Goal: Communication & Community: Ask a question

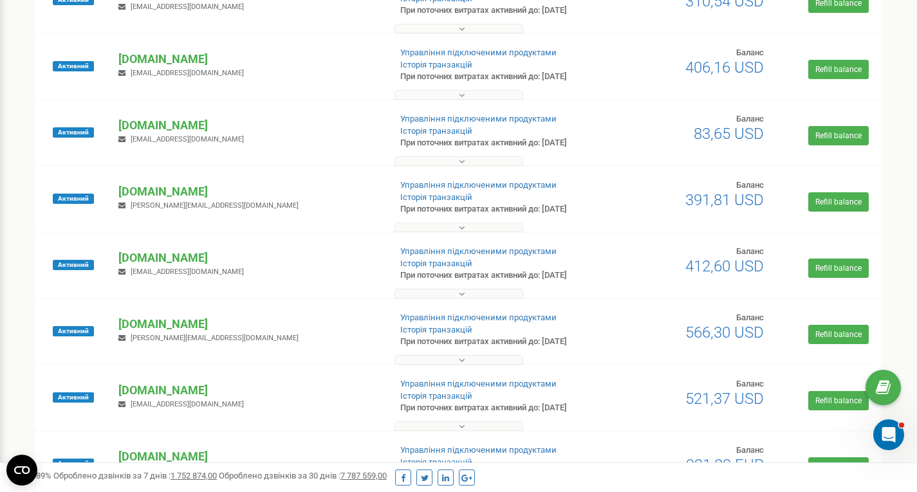
scroll to position [257, 0]
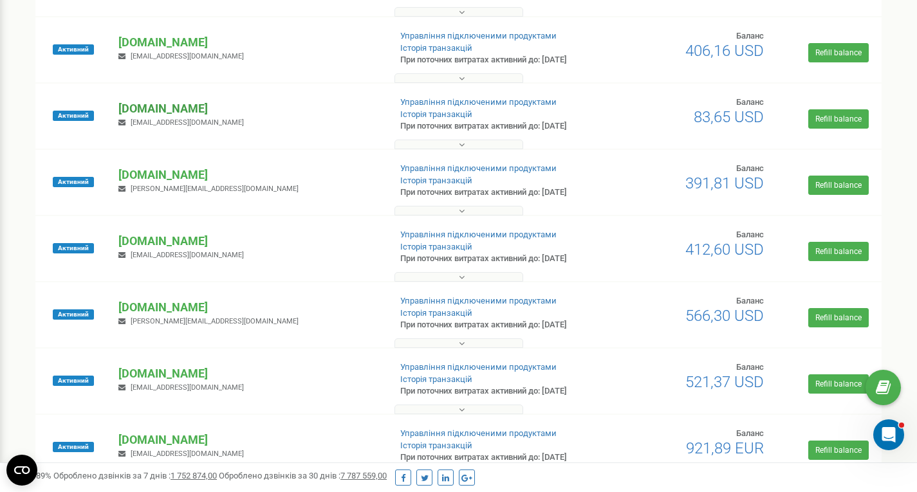
click at [156, 109] on p "[DOMAIN_NAME]" at bounding box center [248, 108] width 261 height 17
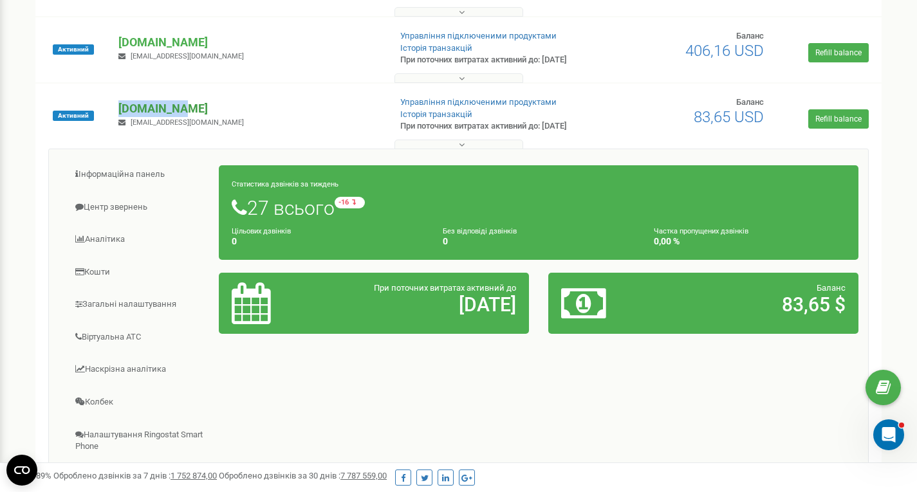
drag, startPoint x: 184, startPoint y: 108, endPoint x: 118, endPoint y: 108, distance: 65.6
click at [118, 108] on p "[DOMAIN_NAME]" at bounding box center [248, 108] width 261 height 17
copy p "[DOMAIN_NAME]"
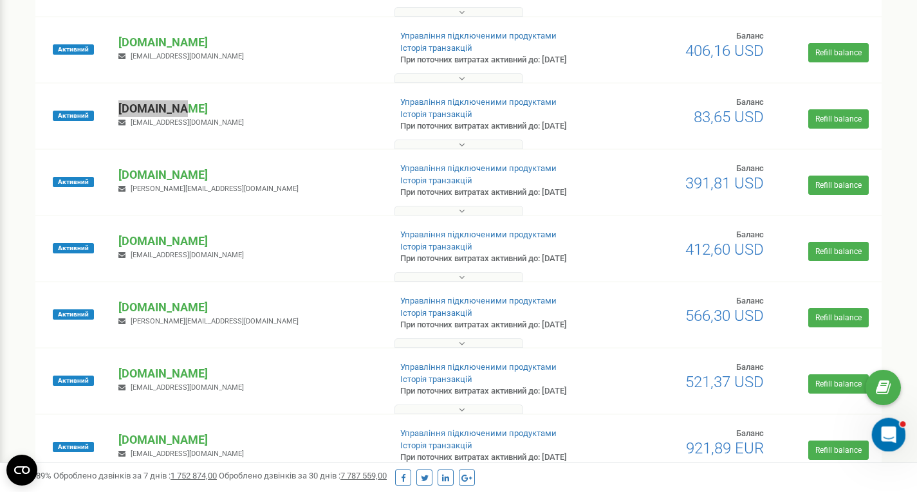
click at [888, 440] on icon "Відкрити програму для спілкування Intercom" at bounding box center [886, 433] width 21 height 21
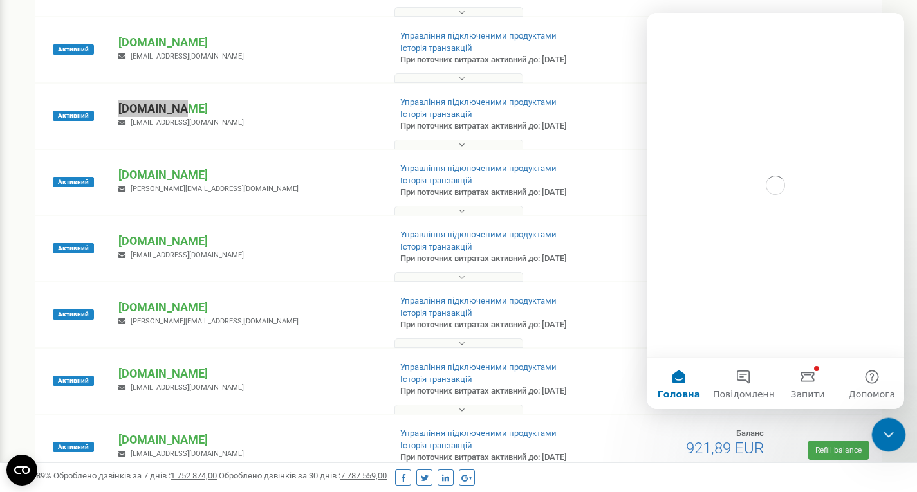
scroll to position [0, 0]
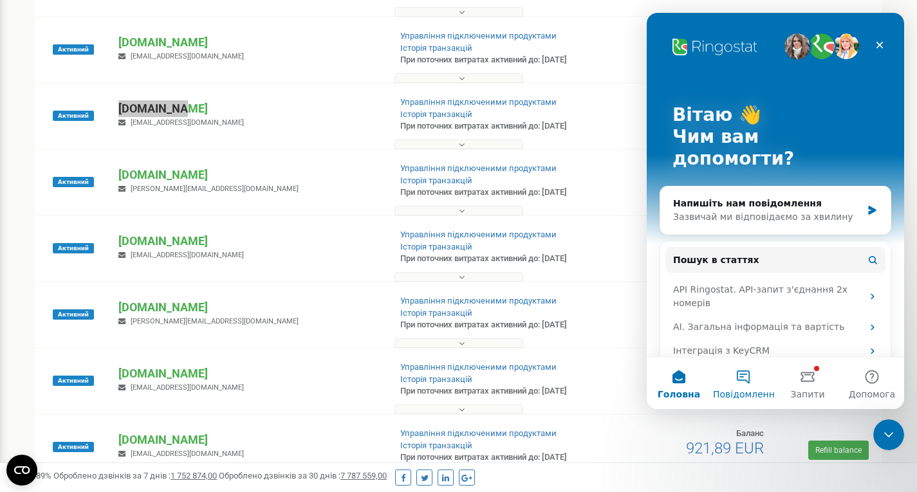
click at [740, 379] on button "Повідомлення" at bounding box center [743, 383] width 64 height 51
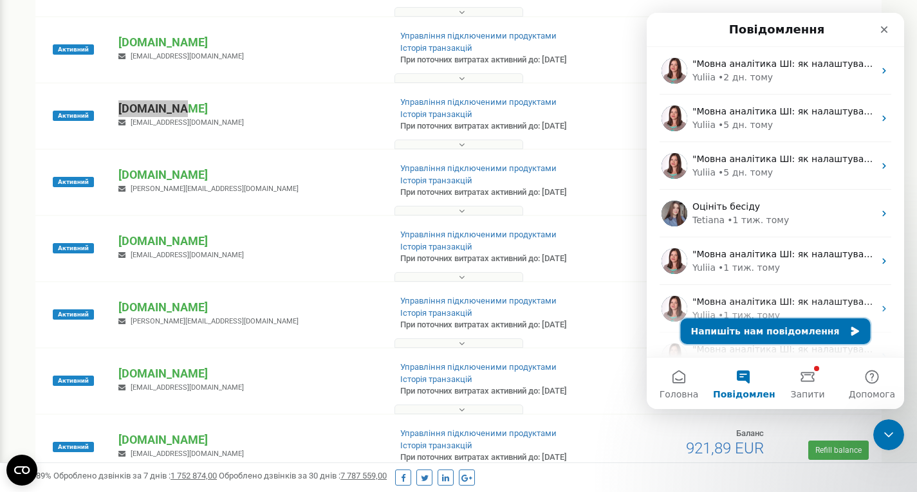
click at [747, 327] on button "Напишіть нам повідомлення" at bounding box center [776, 331] width 190 height 26
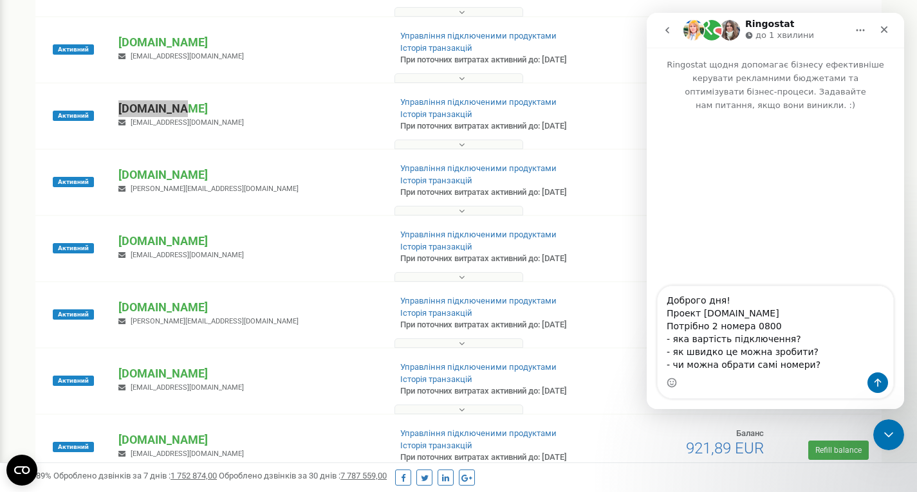
click at [707, 327] on textarea "Доброго дня! Проект [DOMAIN_NAME] Потрібно 2 номера 0800 - яка вартість підключ…" at bounding box center [774, 329] width 235 height 86
type textarea "Доброго дня! Проект [DOMAIN_NAME] Потрібно додати 2 номера 0800 (буде окрема сх…"
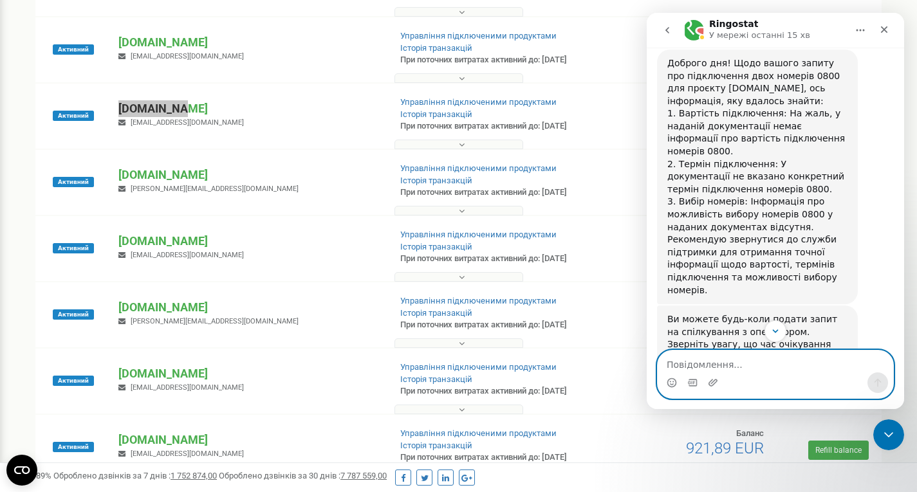
scroll to position [456, 0]
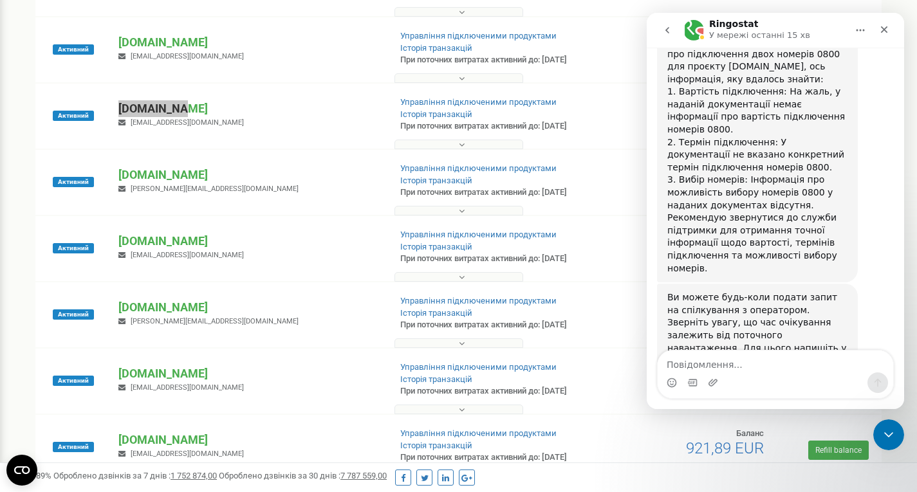
drag, startPoint x: 668, startPoint y: 309, endPoint x: 770, endPoint y: 314, distance: 101.8
click at [770, 314] on div "Ви можете будь-коли подати запит на спілкування з оператором. Зверніть увагу, щ…" at bounding box center [757, 329] width 180 height 76
copy div "Зв'язатись з оператором"
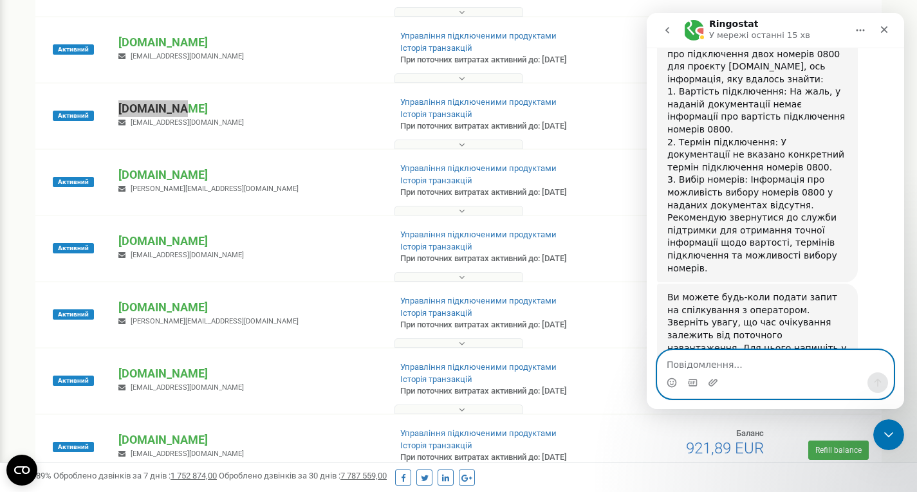
click at [722, 365] on textarea "Повідомлення..." at bounding box center [774, 362] width 235 height 22
paste textarea "Зв'язатись з оператором"
type textarea "Зв'язатись з оператором"
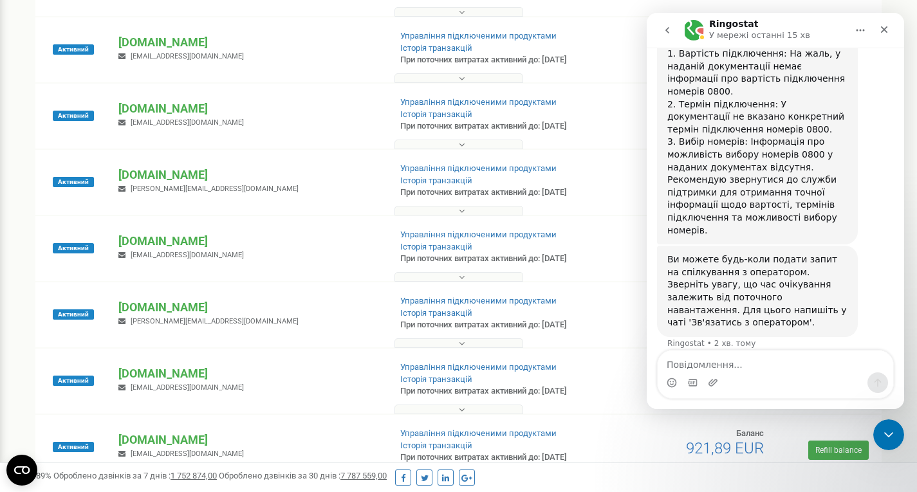
click at [14, 82] on div "Проєкти Новий проєкт Всі проєкти Активні Не продовжені Архівні [GEOGRAPHIC_DATA…" at bounding box center [458, 399] width 897 height 1234
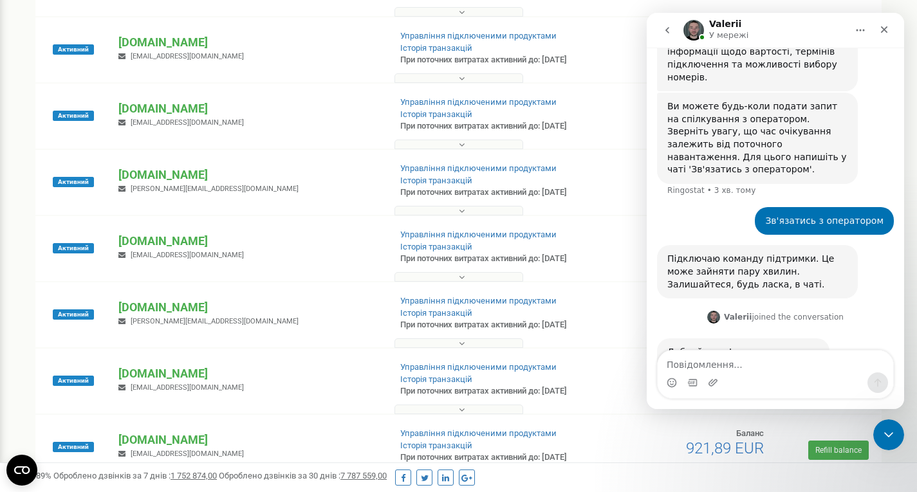
scroll to position [651, 0]
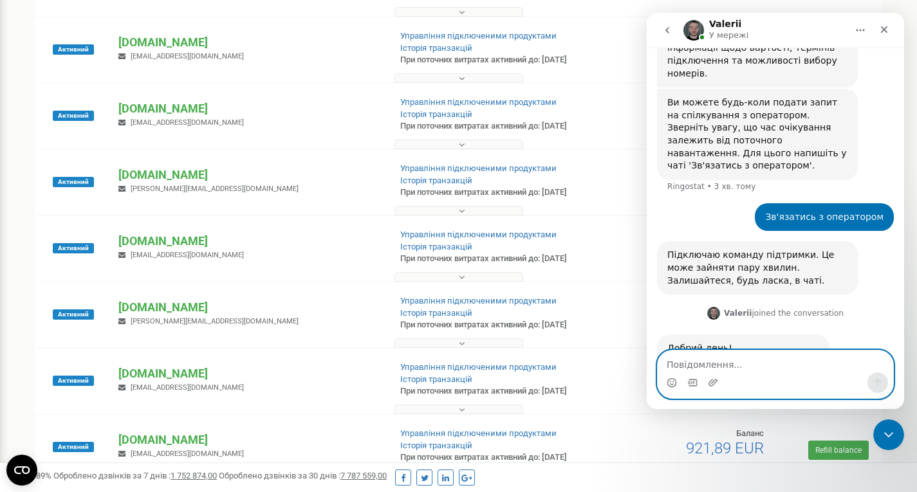
click at [717, 363] on textarea "Повідомлення..." at bounding box center [774, 362] width 235 height 22
type textarea "Дякую."
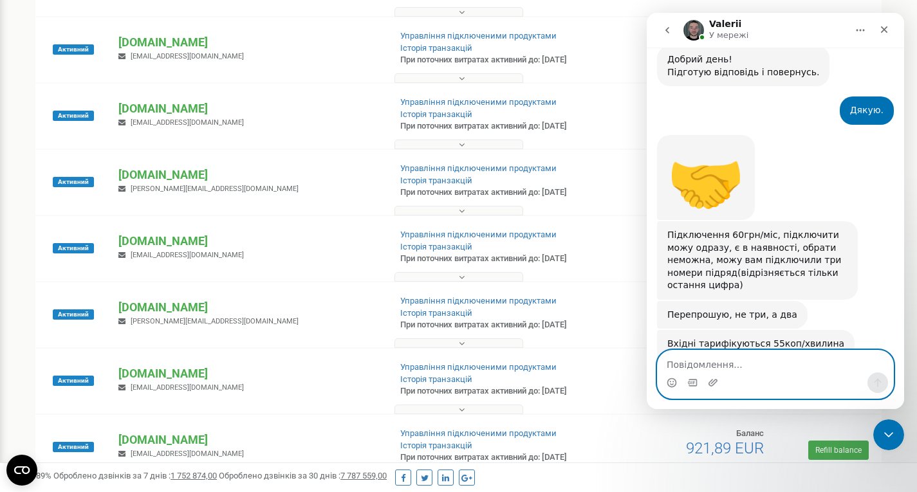
scroll to position [940, 0]
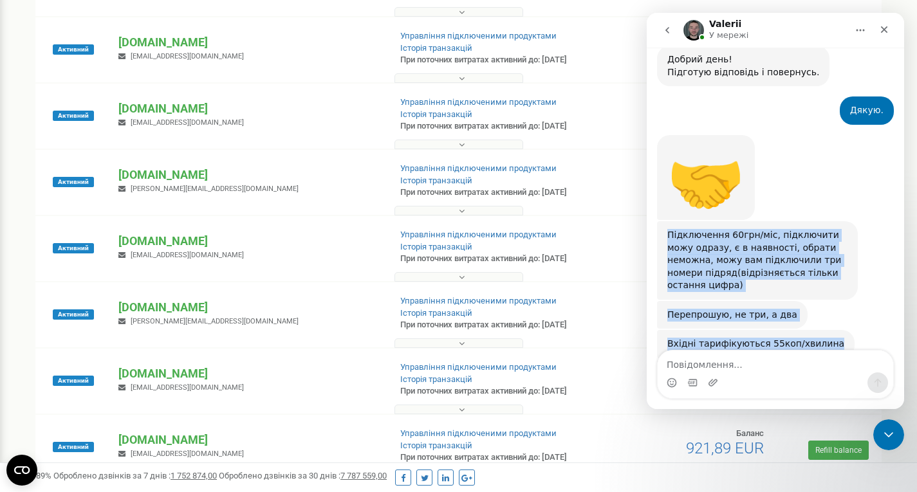
drag, startPoint x: 666, startPoint y: 180, endPoint x: 834, endPoint y: 290, distance: 200.7
copy div "Підключення 60грн/міс, підключити можу одразу, є в наявності, обрати неможна, м…"
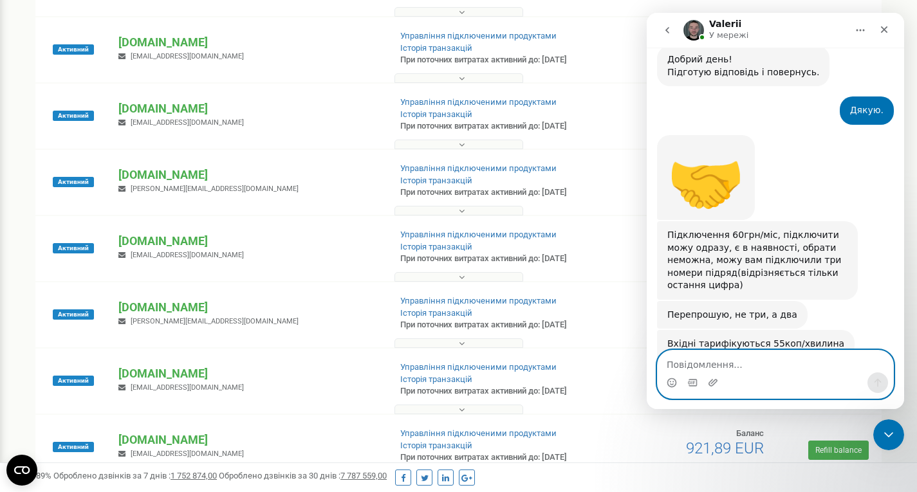
click at [717, 365] on textarea "Повідомлення..." at bounding box center [774, 362] width 235 height 22
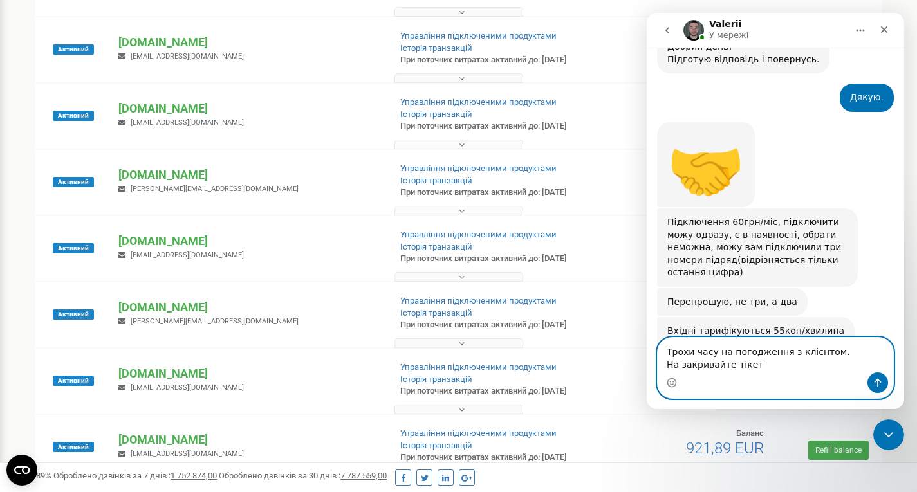
type textarea "Трохи часу на погодження з клієнтом. На закривайте тікет."
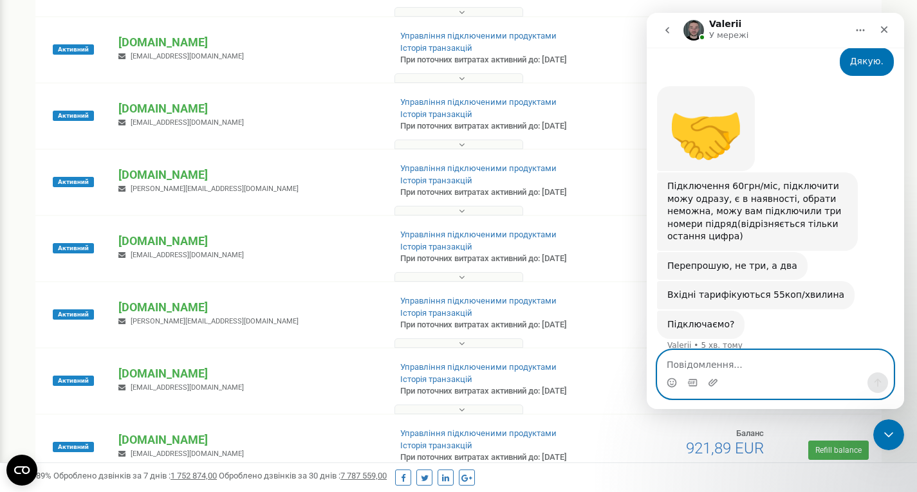
scroll to position [991, 0]
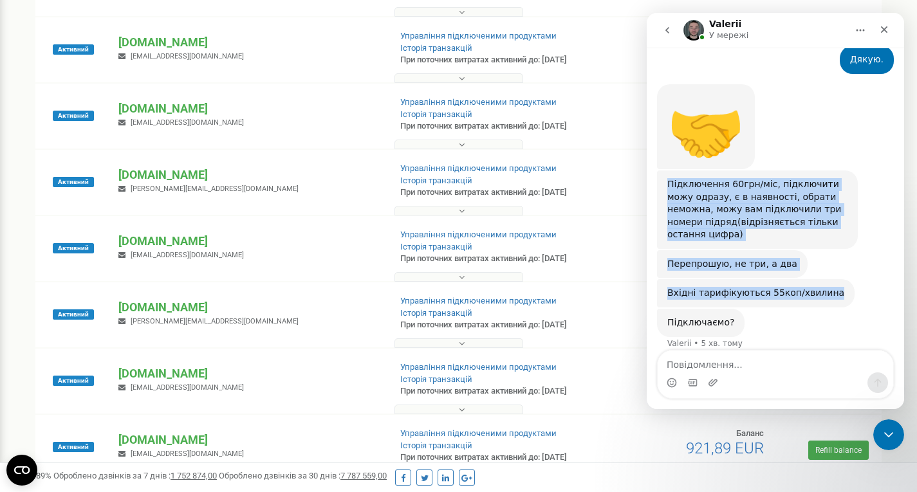
drag, startPoint x: 666, startPoint y: 131, endPoint x: 823, endPoint y: 233, distance: 188.2
copy div "Підключення 60грн/міс, підключити можу одразу, є в наявності, обрати неможна, м…"
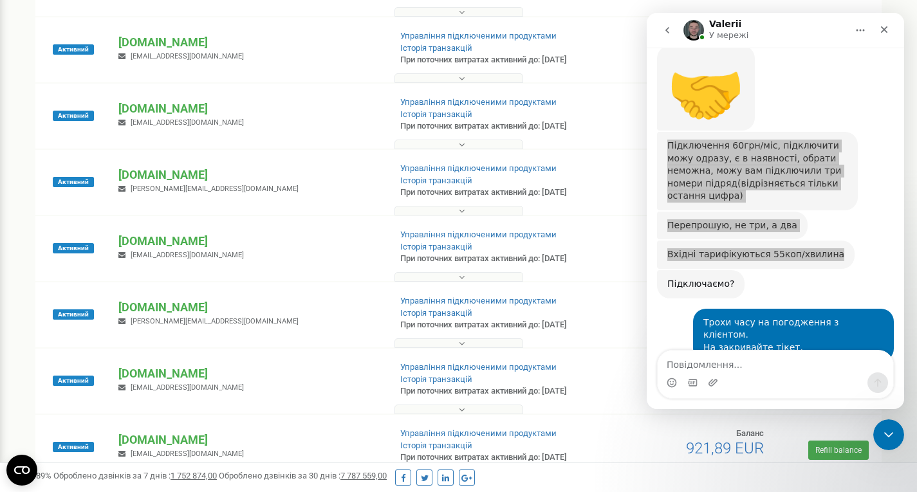
scroll to position [1029, 0]
